Goal: Information Seeking & Learning: Check status

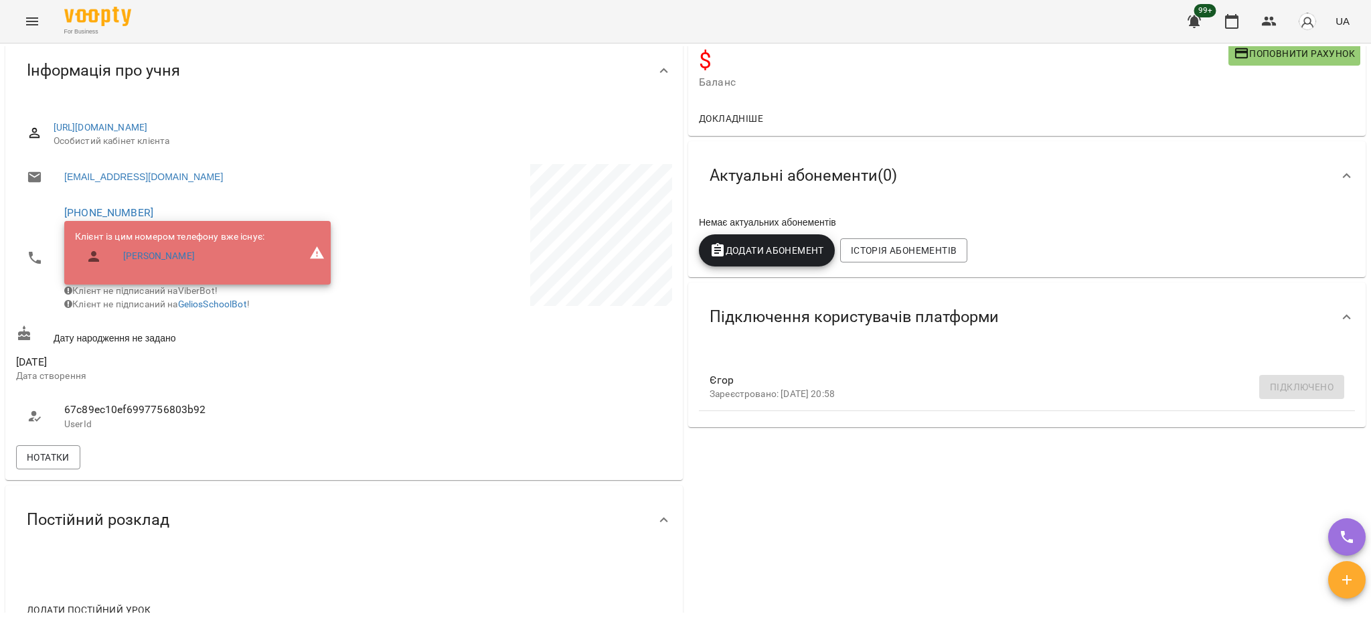
scroll to position [89, 0]
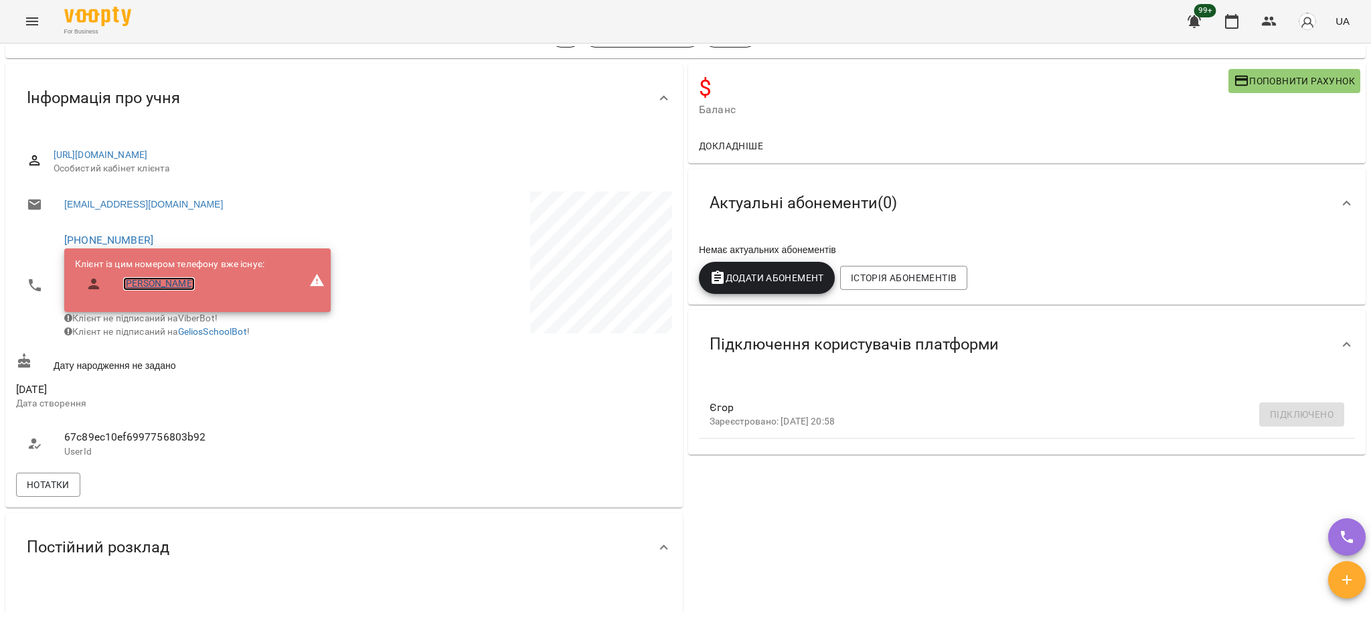
click at [164, 287] on link "[PERSON_NAME]" at bounding box center [159, 283] width 72 height 13
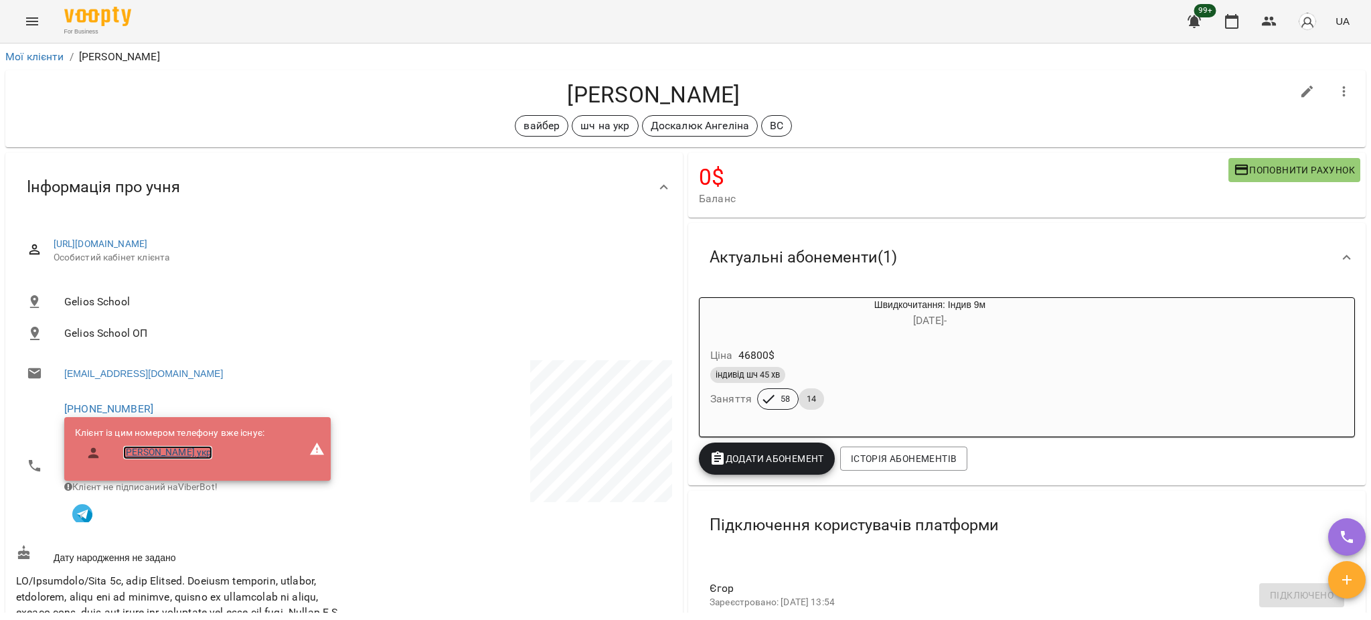
click at [202, 453] on link "Малюк Єгор ШЧ укр" at bounding box center [167, 452] width 89 height 13
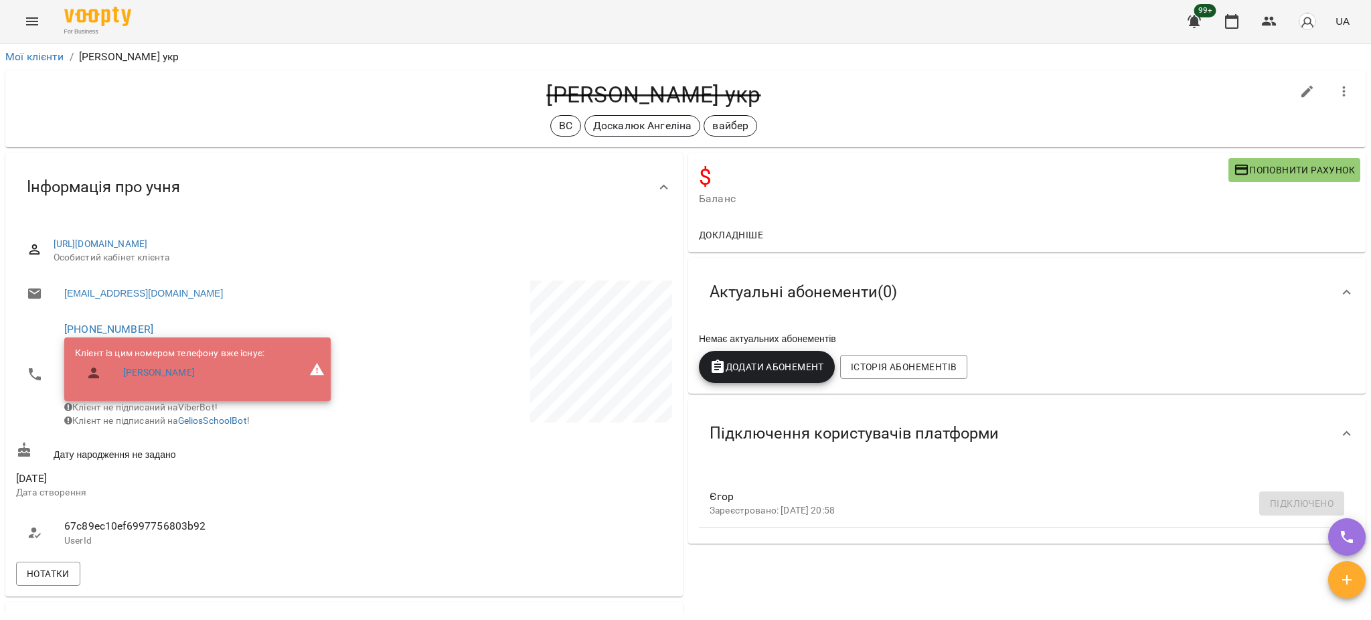
drag, startPoint x: 493, startPoint y: 482, endPoint x: 919, endPoint y: 575, distance: 436.5
click at [918, 569] on div "$ Баланс Поповнити рахунок Докладніше Актуальні абонементи ( 0 ) Немає актуальн…" at bounding box center [1027, 492] width 683 height 684
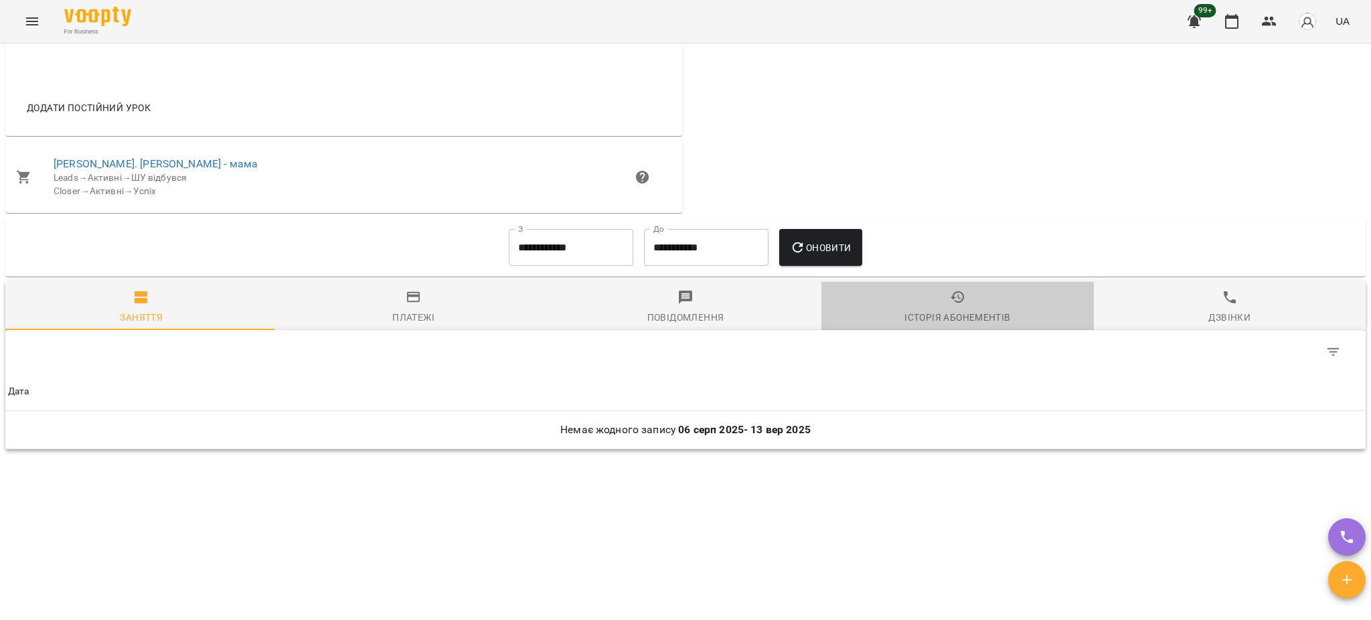
click at [959, 299] on span "Історія абонементів" at bounding box center [958, 307] width 256 height 36
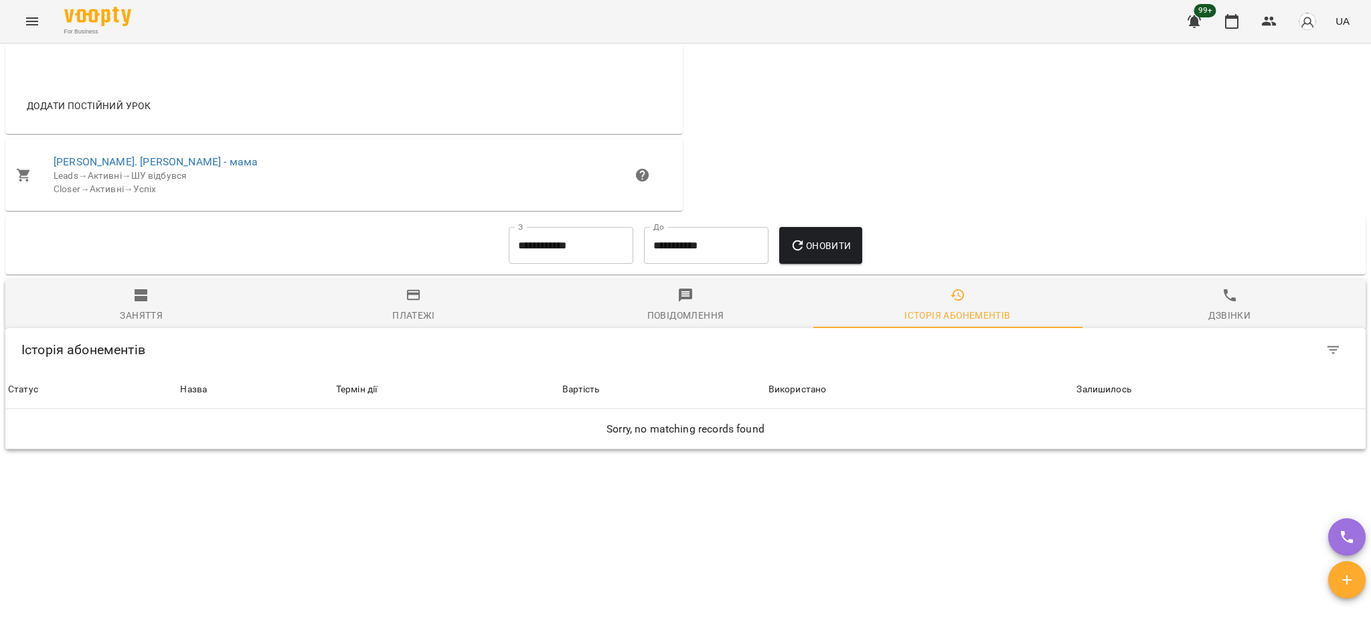
click at [599, 244] on input "**********" at bounding box center [571, 245] width 125 height 37
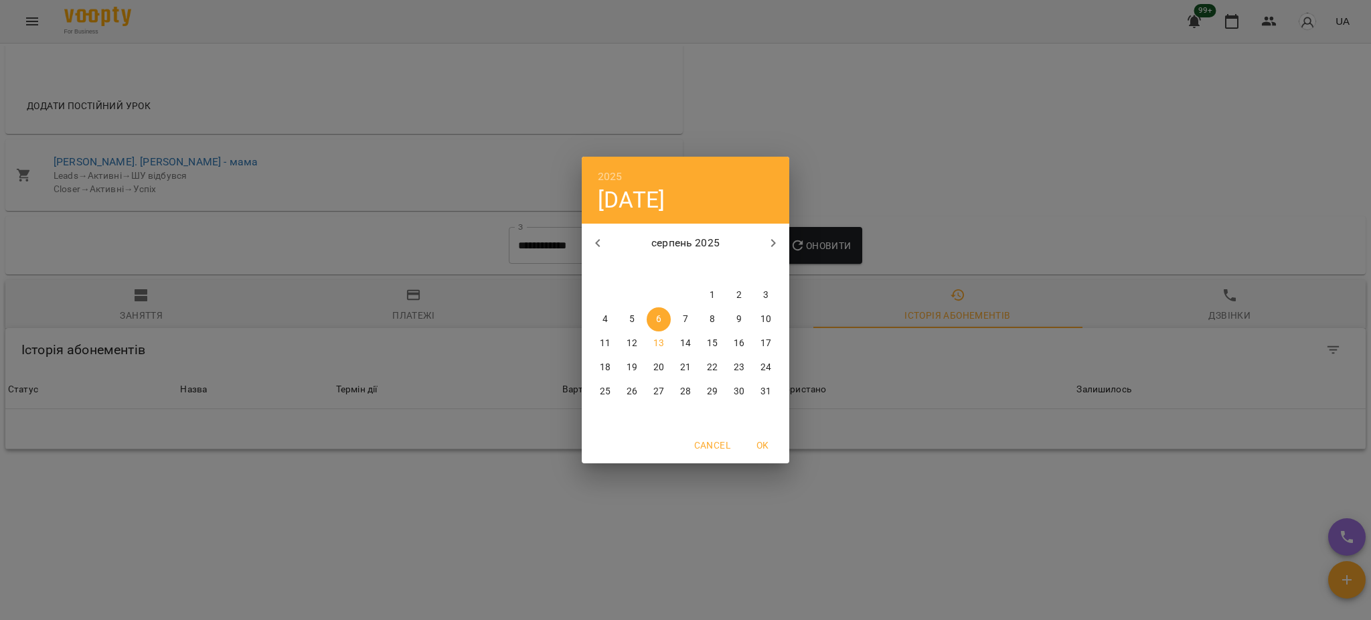
drag, startPoint x: 586, startPoint y: 240, endPoint x: 598, endPoint y: 237, distance: 12.5
click at [589, 240] on button "button" at bounding box center [598, 243] width 32 height 32
click at [599, 237] on icon "button" at bounding box center [598, 243] width 16 height 16
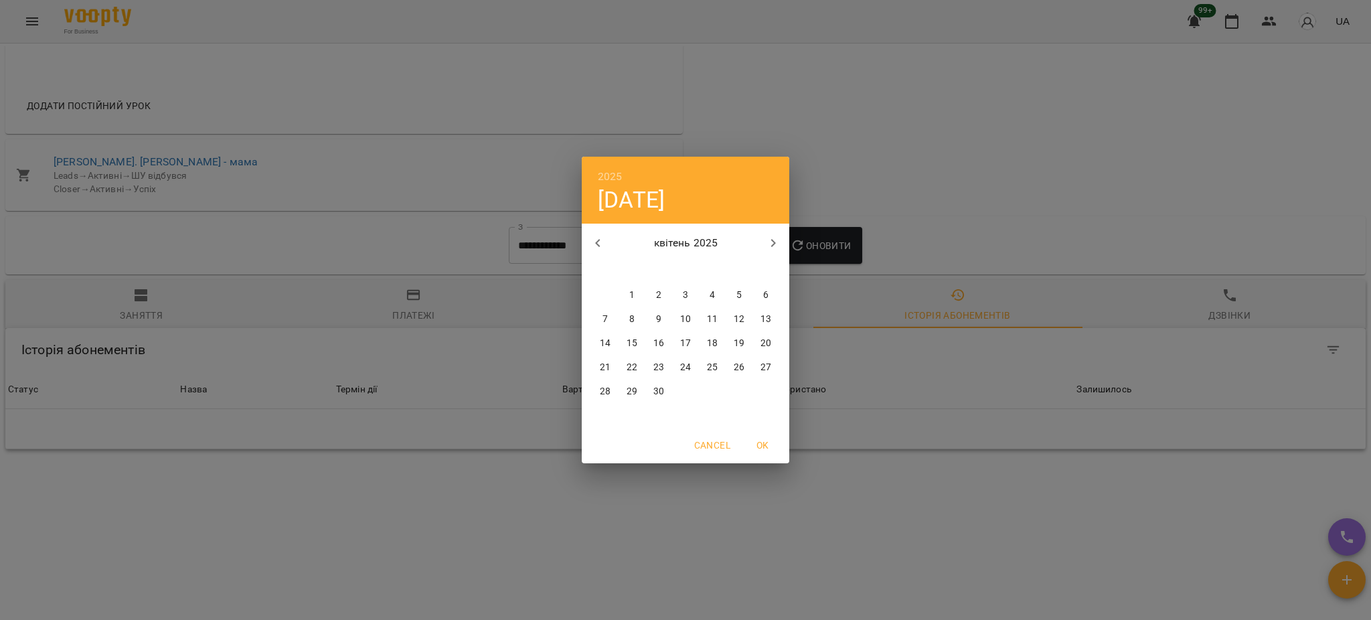
click at [599, 237] on icon "button" at bounding box center [598, 243] width 16 height 16
click at [745, 294] on span "1" at bounding box center [739, 295] width 24 height 13
type input "**********"
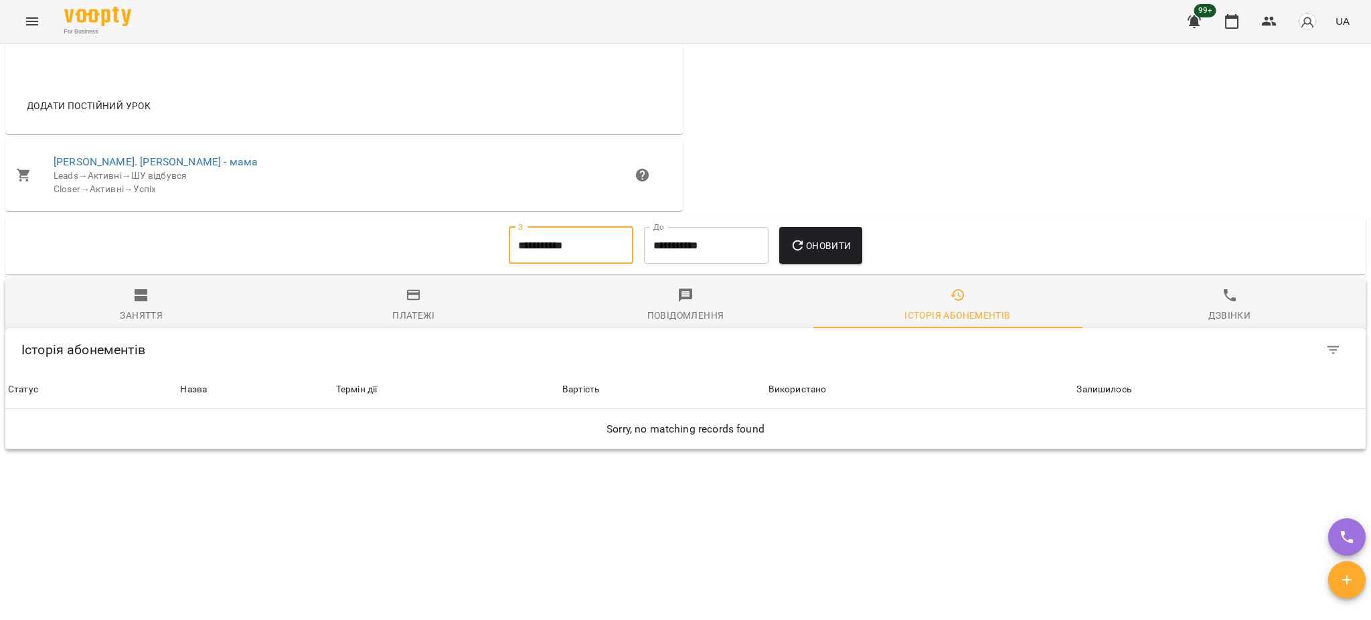
click at [819, 253] on span "Оновити" at bounding box center [820, 246] width 61 height 16
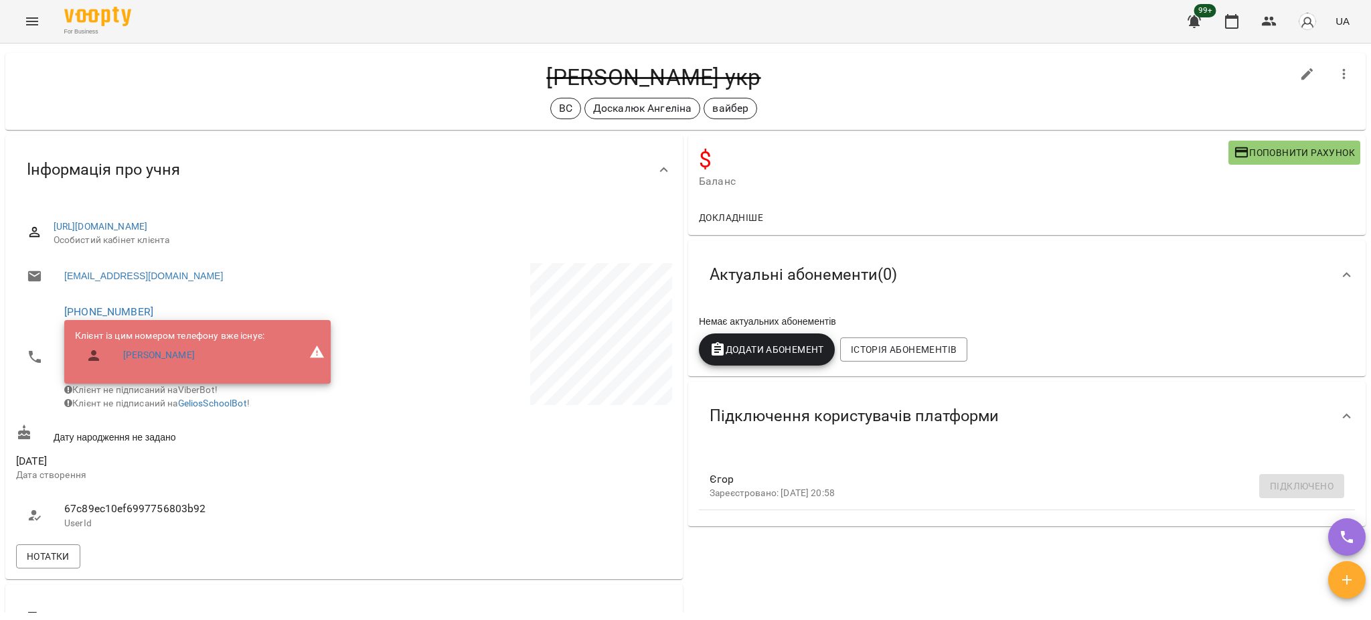
scroll to position [3, 0]
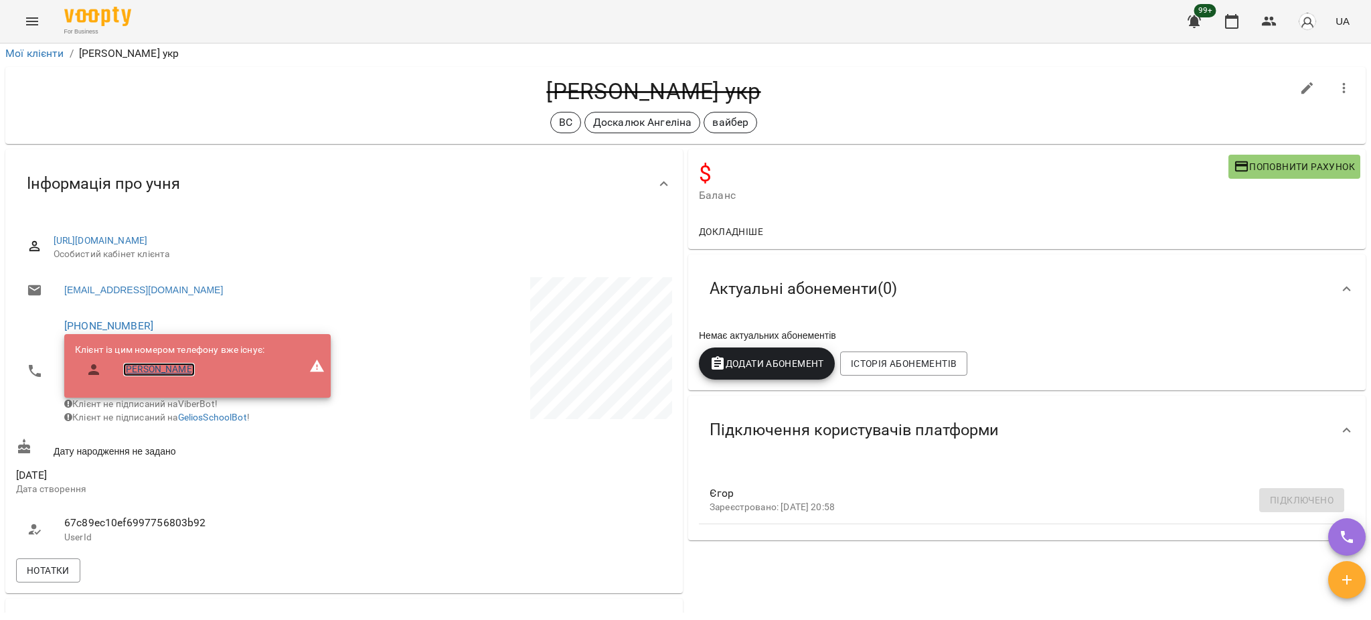
click at [147, 365] on link "[PERSON_NAME]" at bounding box center [159, 369] width 72 height 13
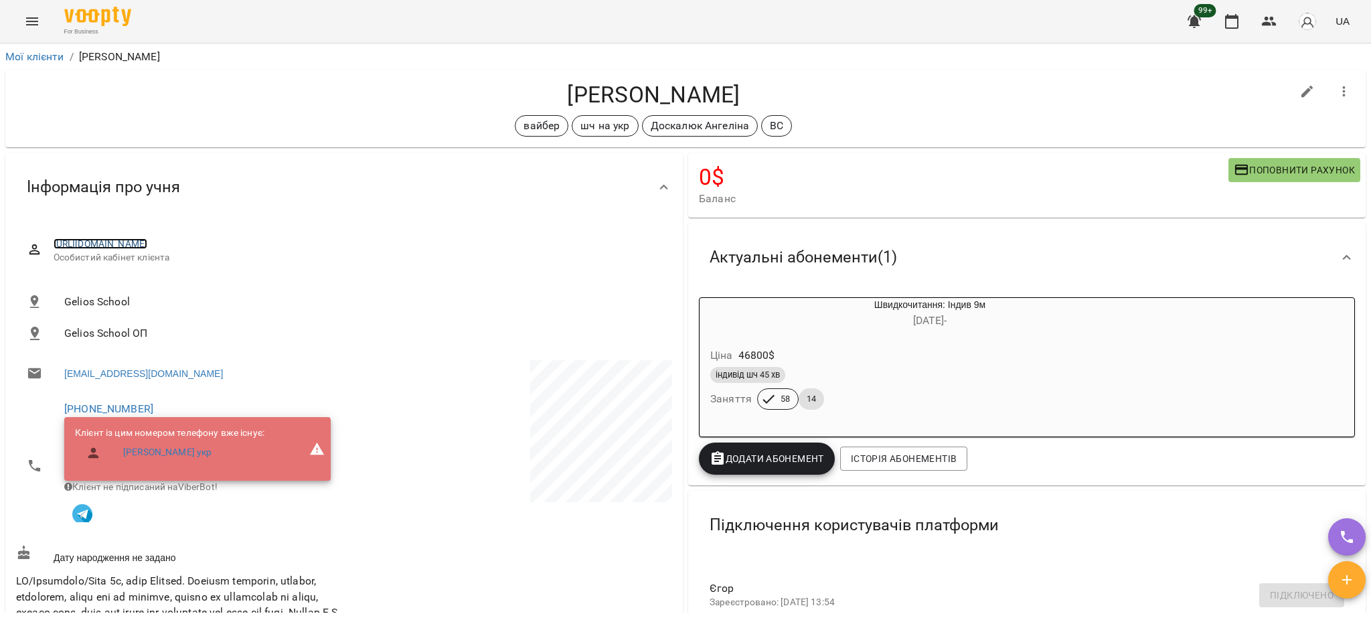
click at [148, 244] on link "https://platform.gelios-school.com/client/65d0c78f332c5598ddc2bd28/67a4e109f6b7…" at bounding box center [101, 243] width 94 height 11
click at [148, 243] on link "https://platform.gelios-school.com/client/65d0c78f332c5598ddc2bd28/67a4e109f6b7…" at bounding box center [101, 243] width 94 height 11
click at [182, 455] on link "Малюк Єгор ШЧ укр" at bounding box center [167, 452] width 89 height 13
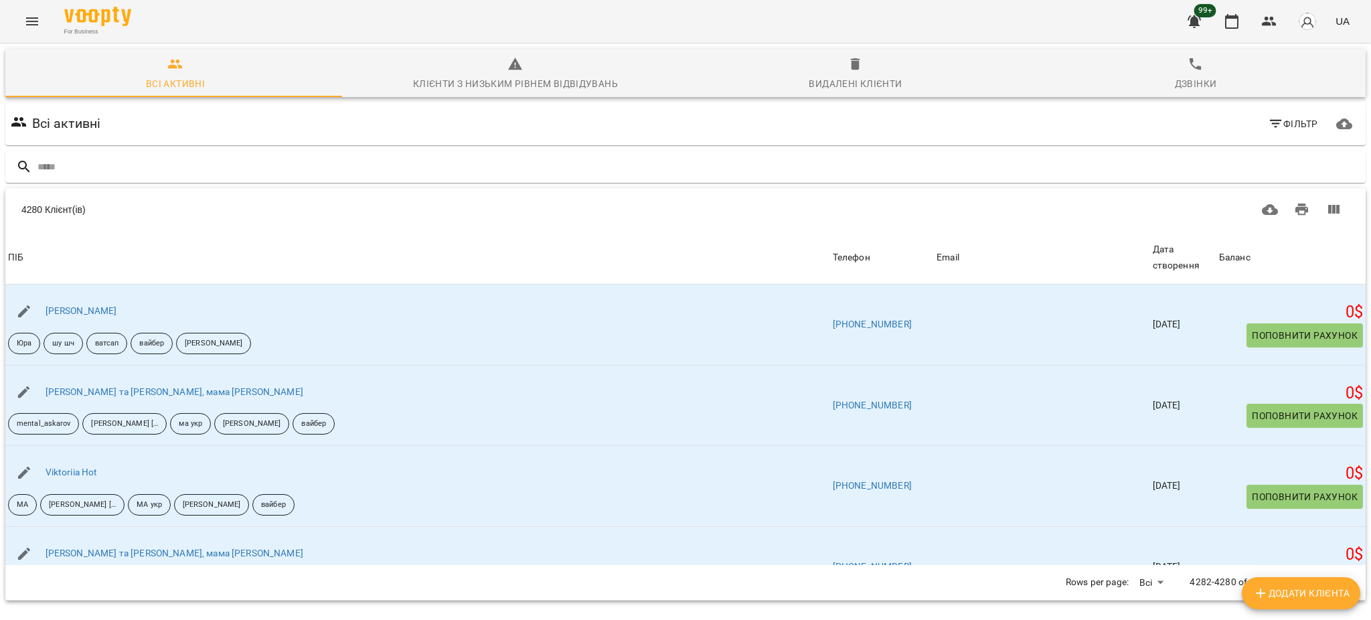
scroll to position [58, 0]
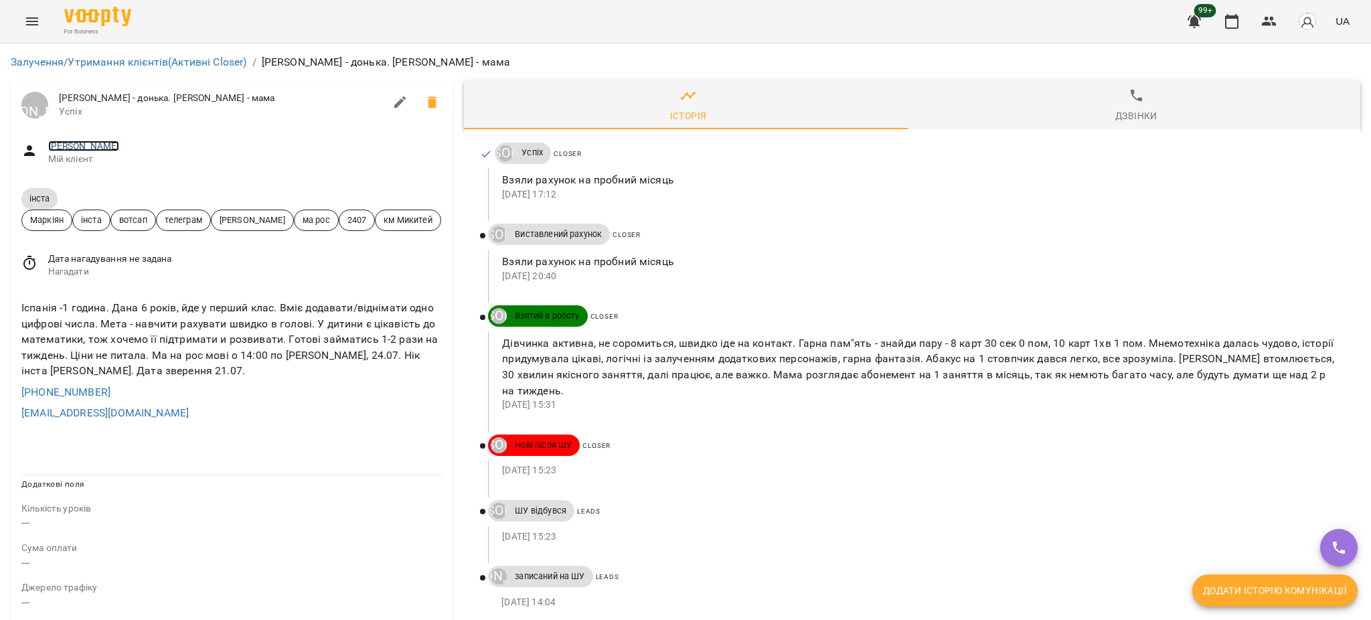
click at [92, 150] on link "Дана Остапчук" at bounding box center [84, 146] width 72 height 11
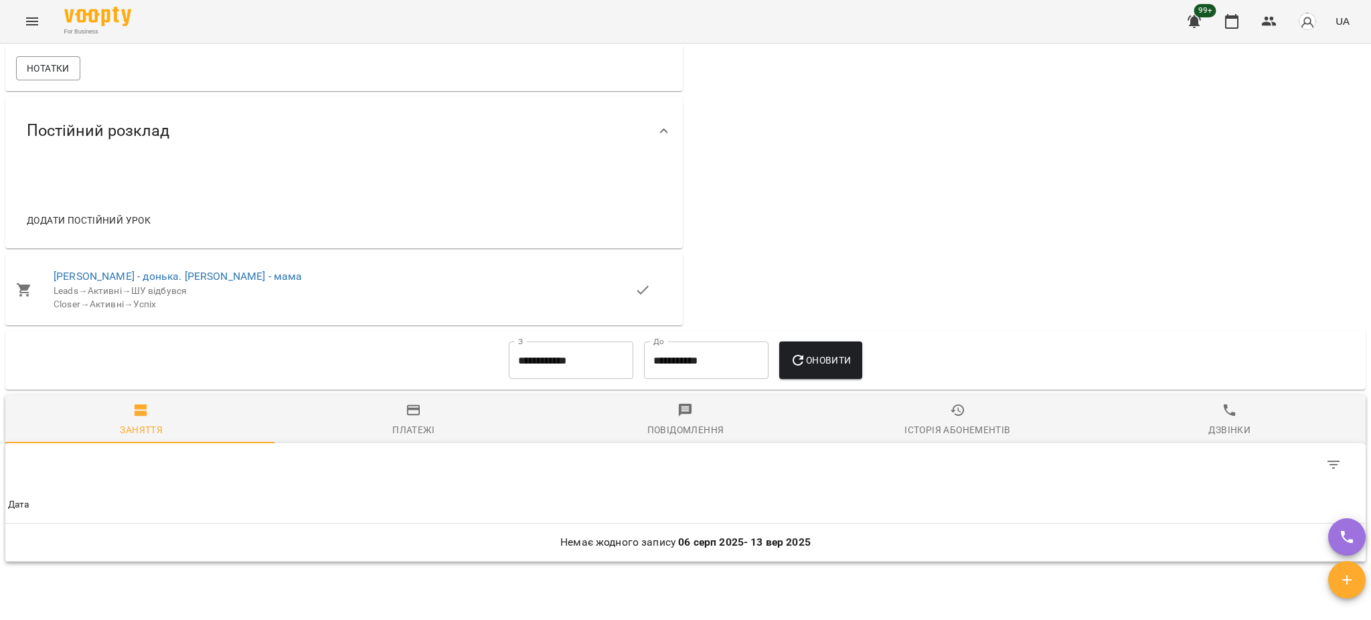
scroll to position [870, 0]
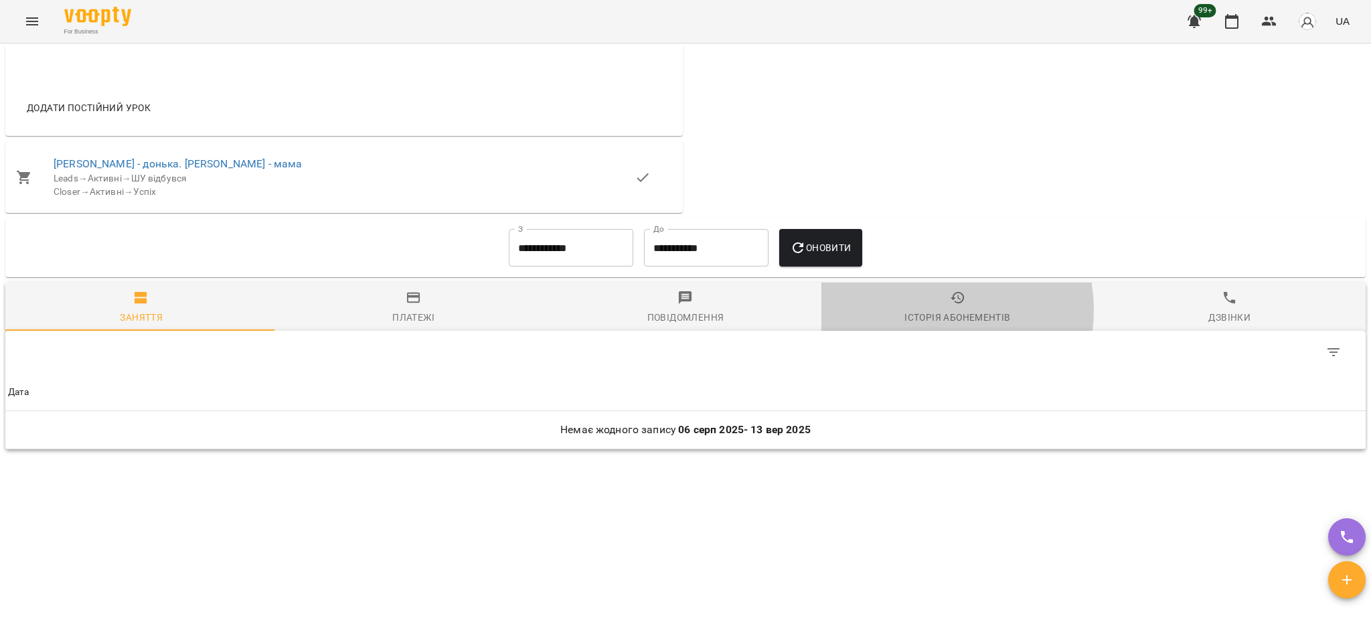
click at [921, 311] on div "Історія абонементів" at bounding box center [957, 317] width 106 height 16
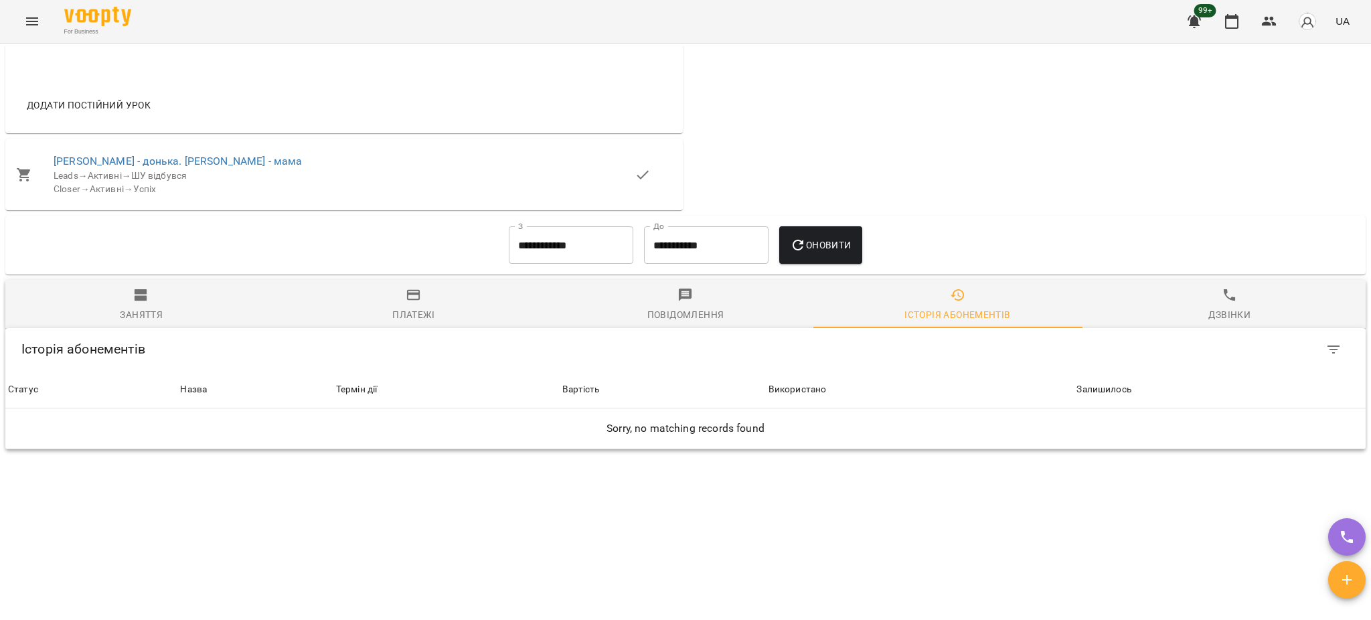
click at [583, 244] on input "**********" at bounding box center [571, 244] width 125 height 37
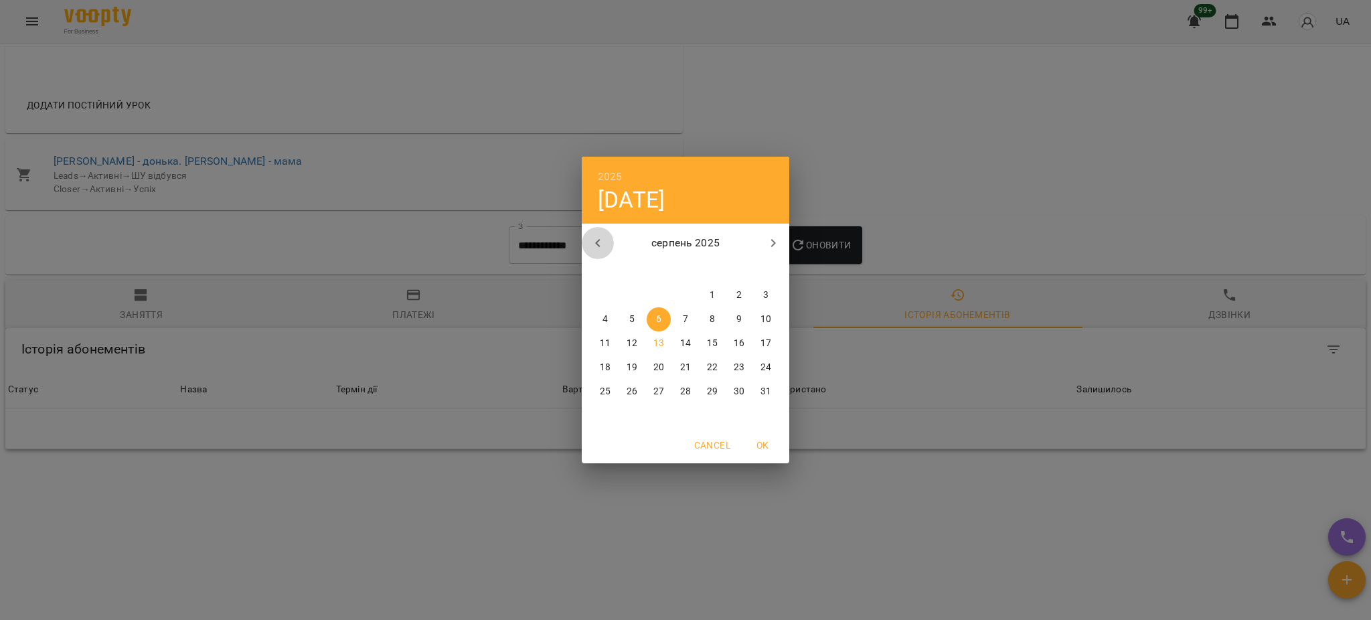
click at [592, 230] on button "button" at bounding box center [598, 243] width 32 height 32
click at [688, 291] on span "1" at bounding box center [686, 295] width 24 height 13
type input "**********"
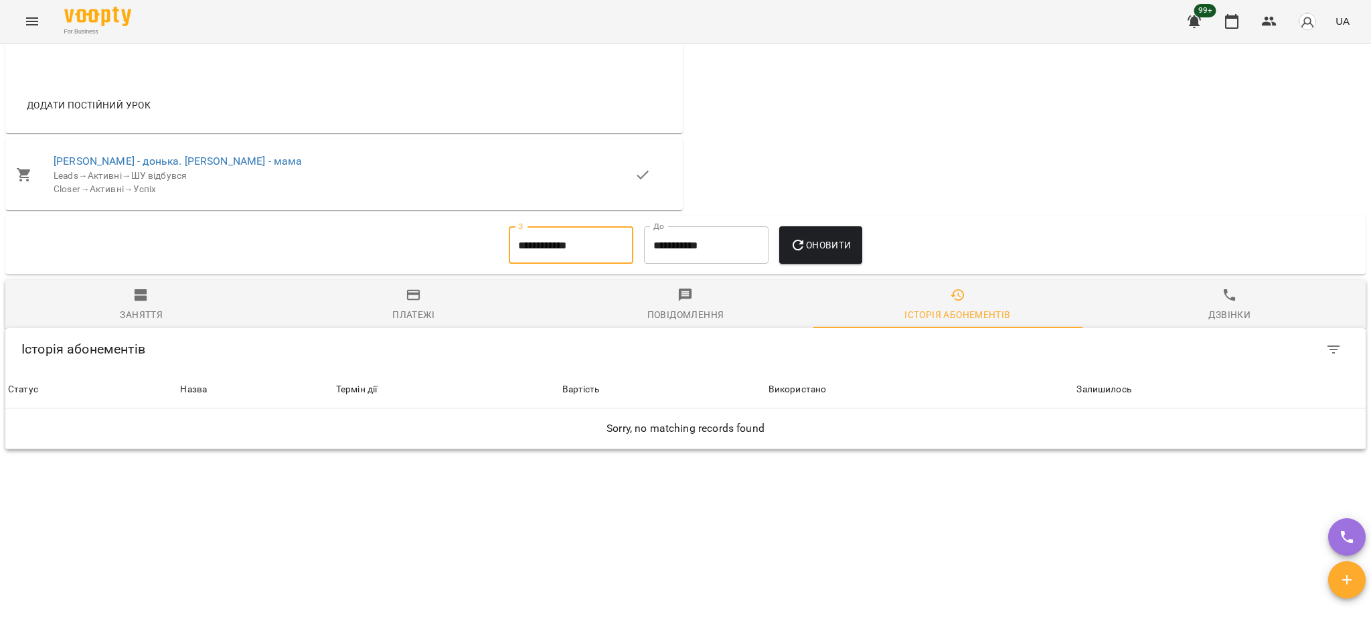
click at [817, 242] on span "Оновити" at bounding box center [820, 245] width 61 height 16
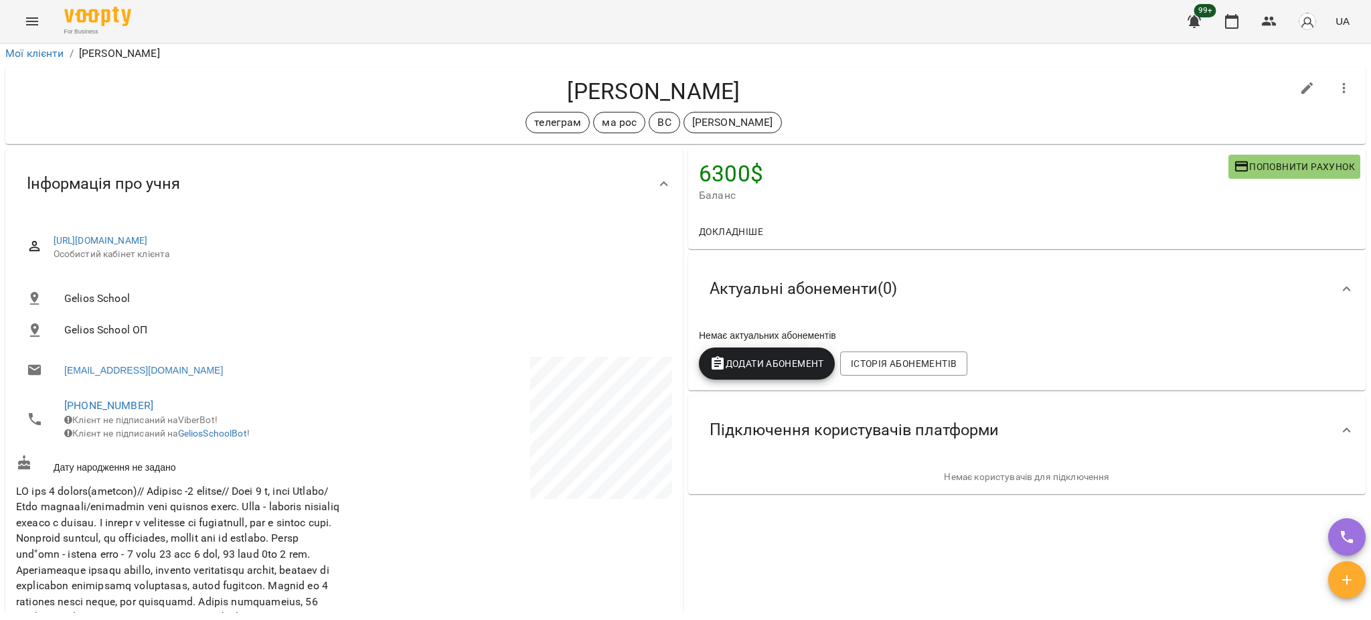
scroll to position [0, 0]
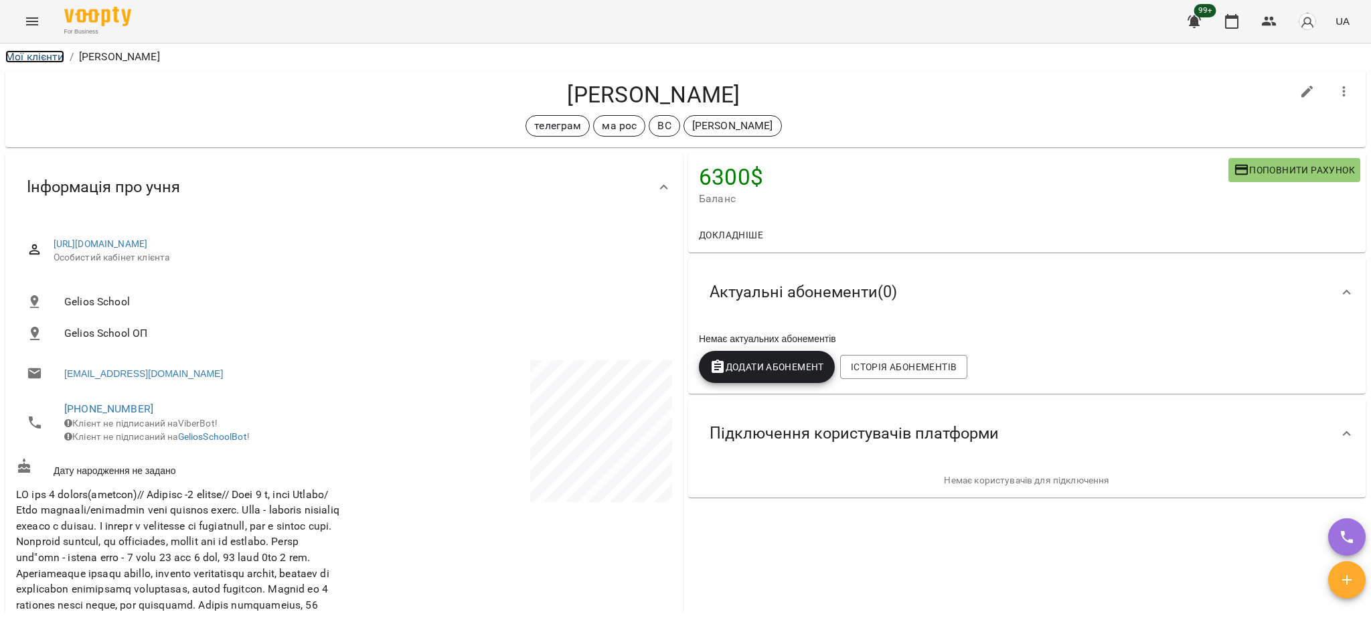
click at [29, 55] on link "Мої клієнти" at bounding box center [34, 56] width 59 height 13
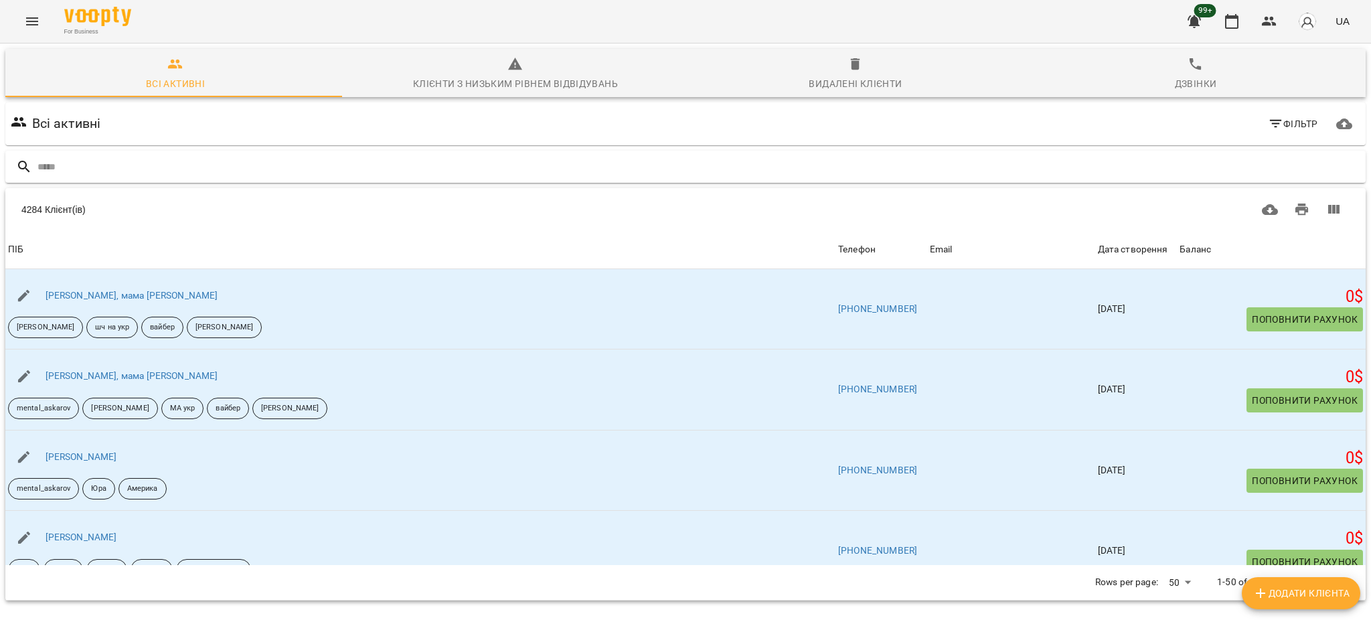
click at [232, 164] on input "text" at bounding box center [698, 167] width 1323 height 22
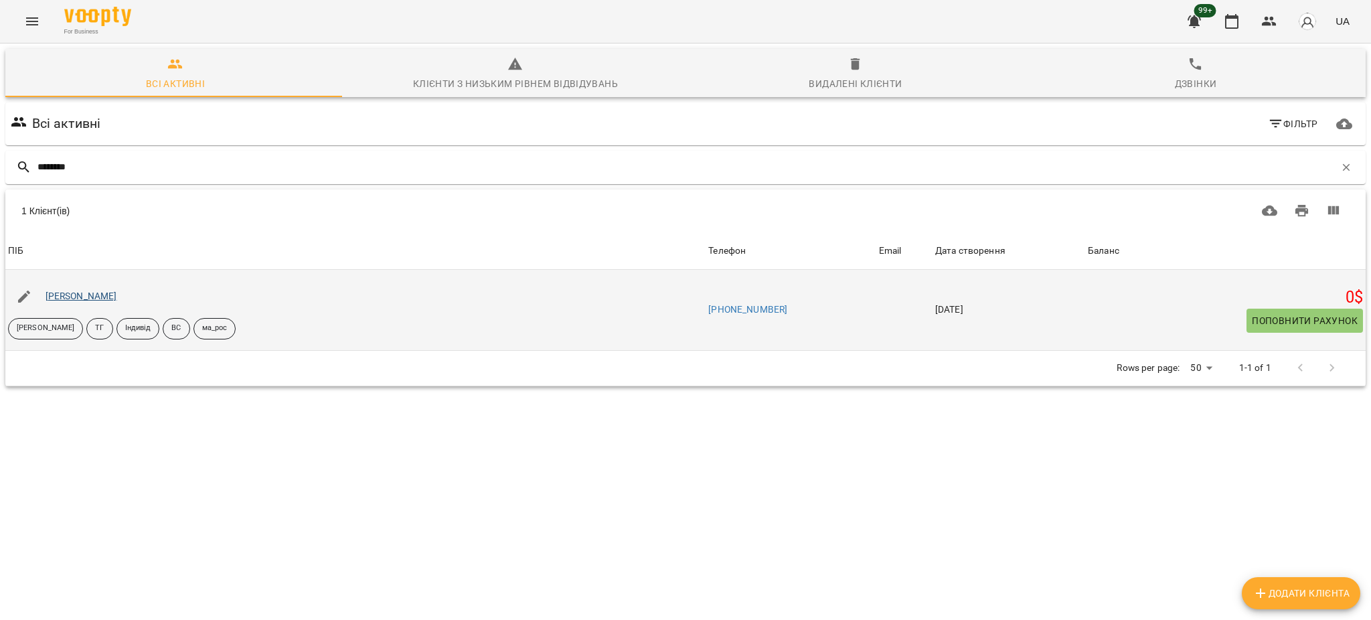
type input "********"
click at [100, 295] on link "Свірська Аліна" at bounding box center [82, 296] width 72 height 11
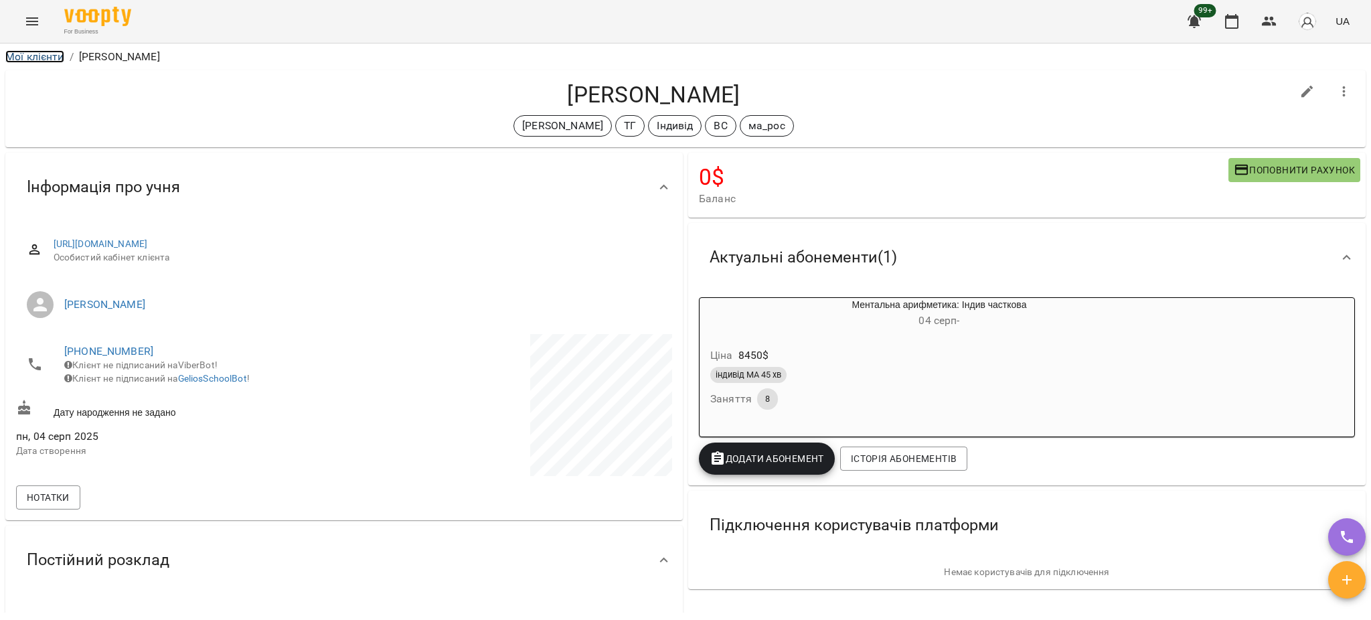
click at [49, 61] on link "Мої клієнти" at bounding box center [34, 56] width 59 height 13
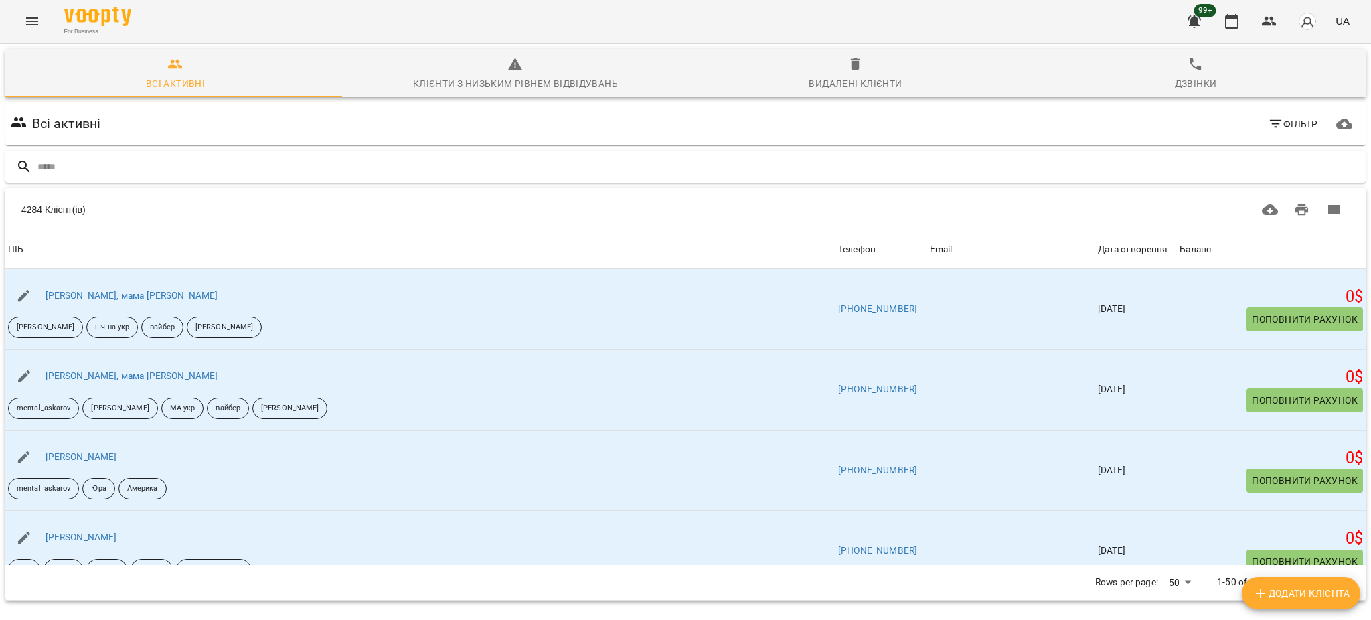
click at [281, 161] on input "text" at bounding box center [698, 167] width 1323 height 22
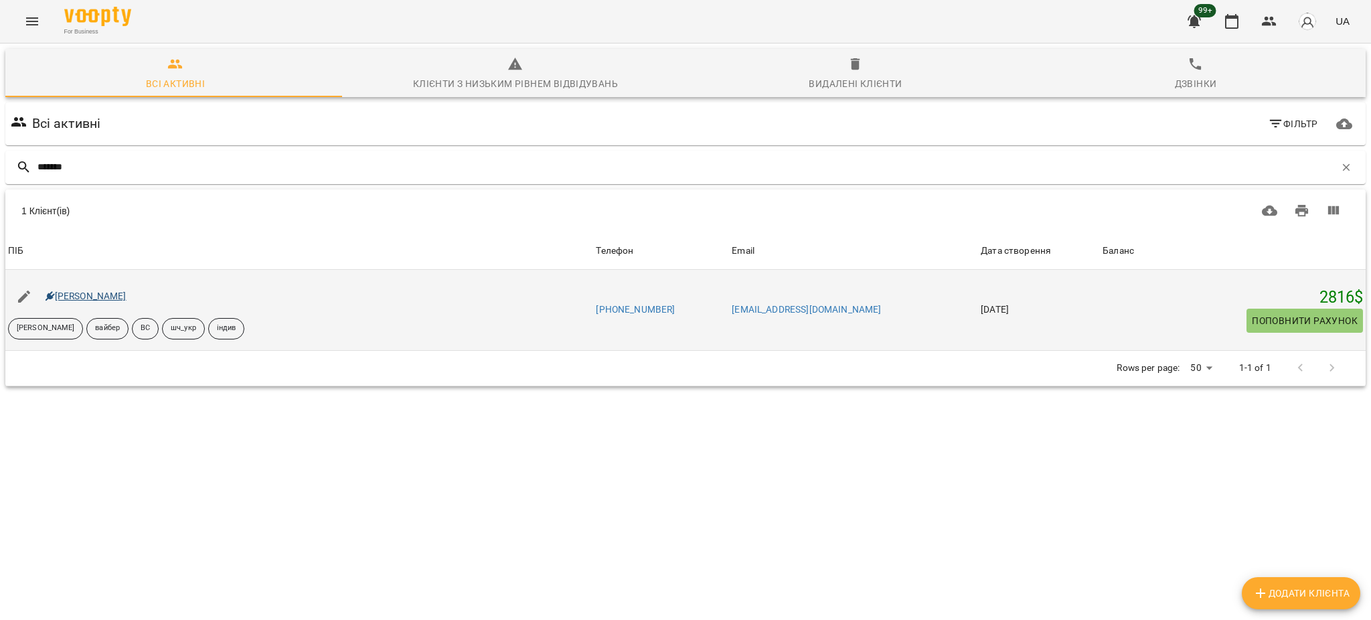
type input "*******"
click at [79, 295] on link "Настя Жеребко" at bounding box center [86, 296] width 81 height 11
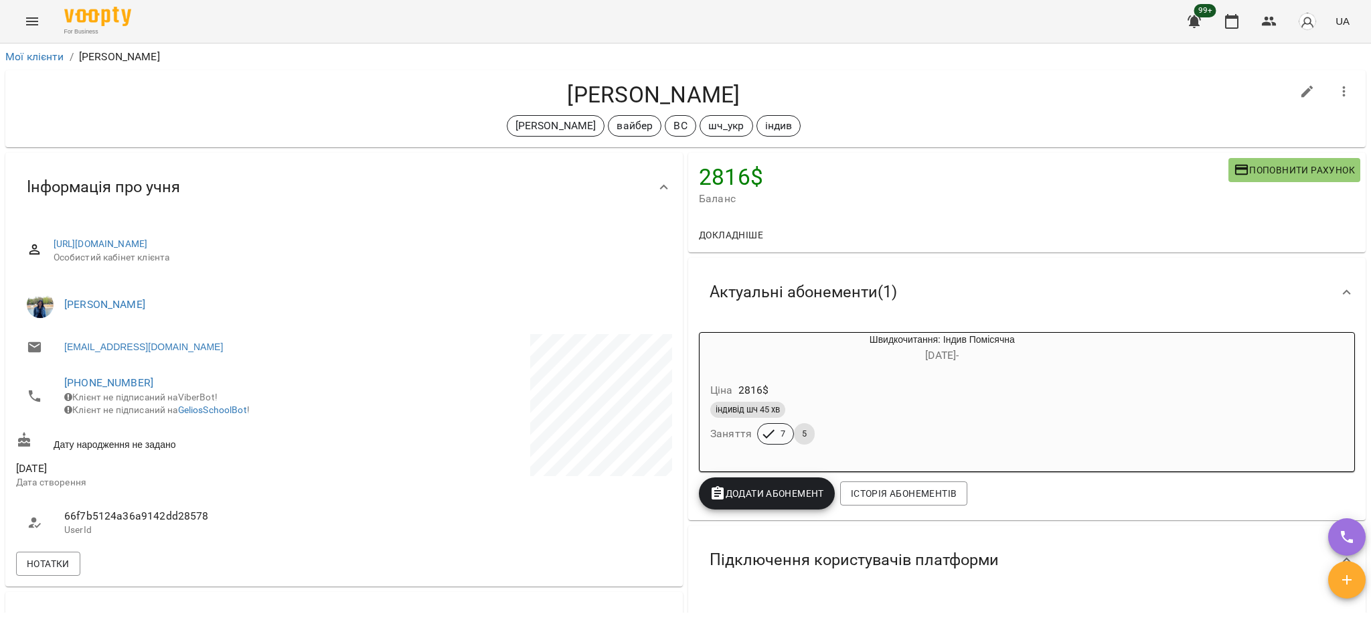
click at [56, 64] on div "Мої клієнти / Настя Жеребко" at bounding box center [686, 56] width 1366 height 21
click at [50, 58] on link "Мої клієнти" at bounding box center [34, 56] width 59 height 13
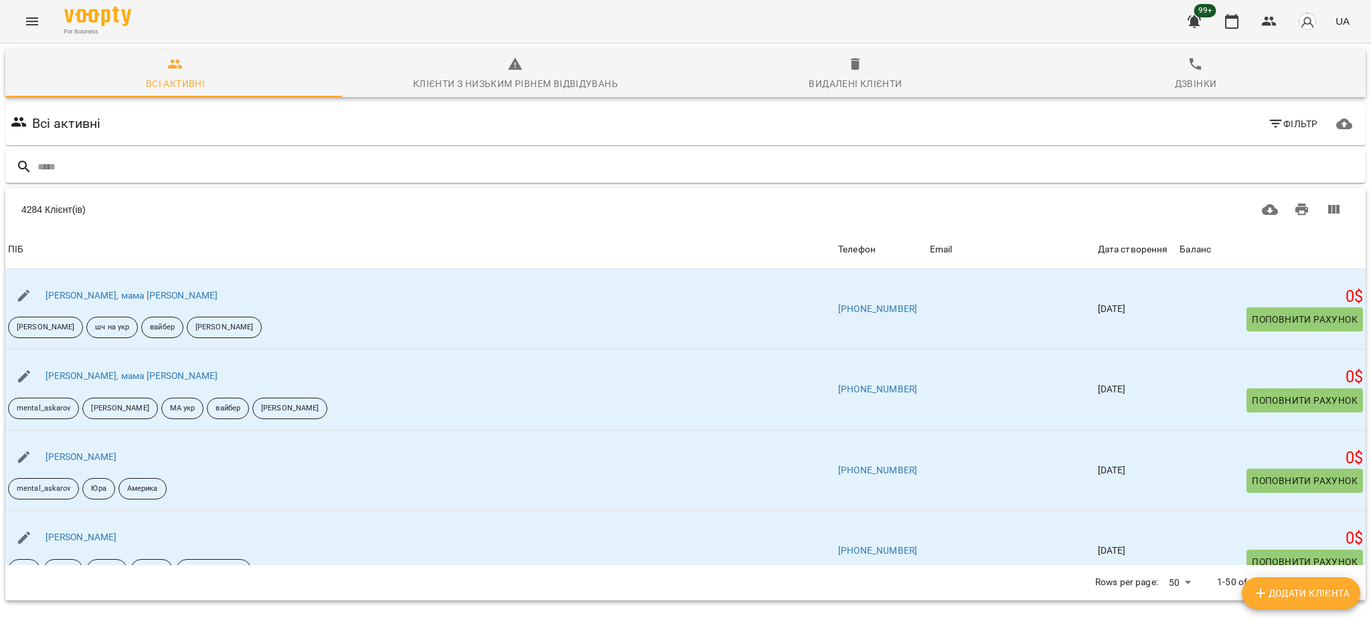
click at [371, 168] on input "text" at bounding box center [698, 167] width 1323 height 22
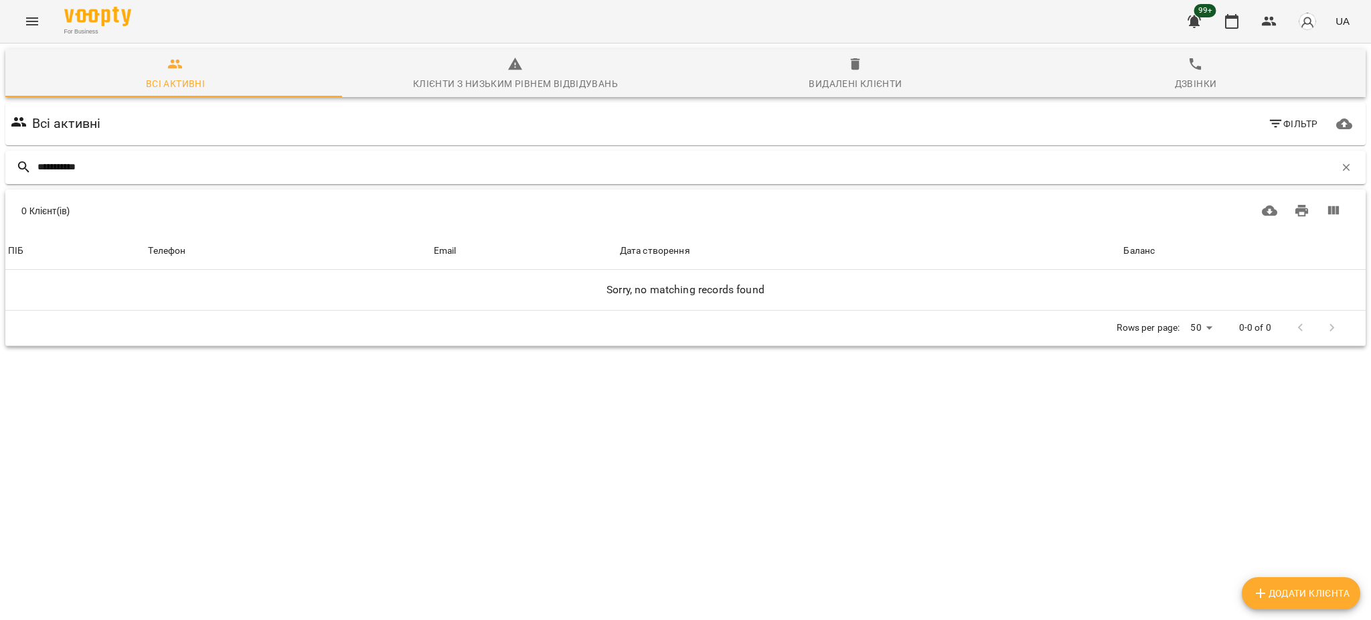
drag, startPoint x: 112, startPoint y: 166, endPoint x: 63, endPoint y: 171, distance: 49.1
click at [63, 171] on input "**********" at bounding box center [685, 167] width 1297 height 22
type input "*****"
